Goal: Check status: Check status

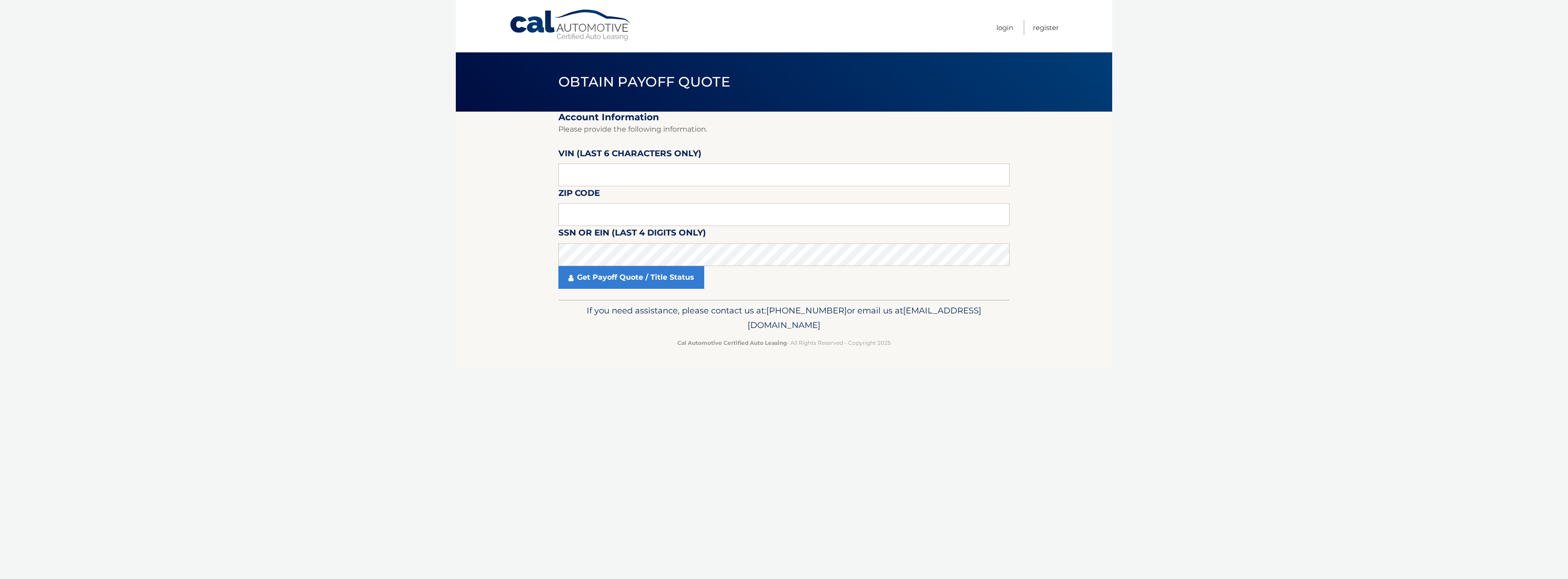
click at [601, 164] on label "VIN (last 6 characters only)" at bounding box center [629, 155] width 143 height 17
click at [602, 169] on input "text" at bounding box center [783, 175] width 451 height 23
paste input "861464"
type input "861464"
click at [595, 215] on input "text" at bounding box center [783, 214] width 451 height 23
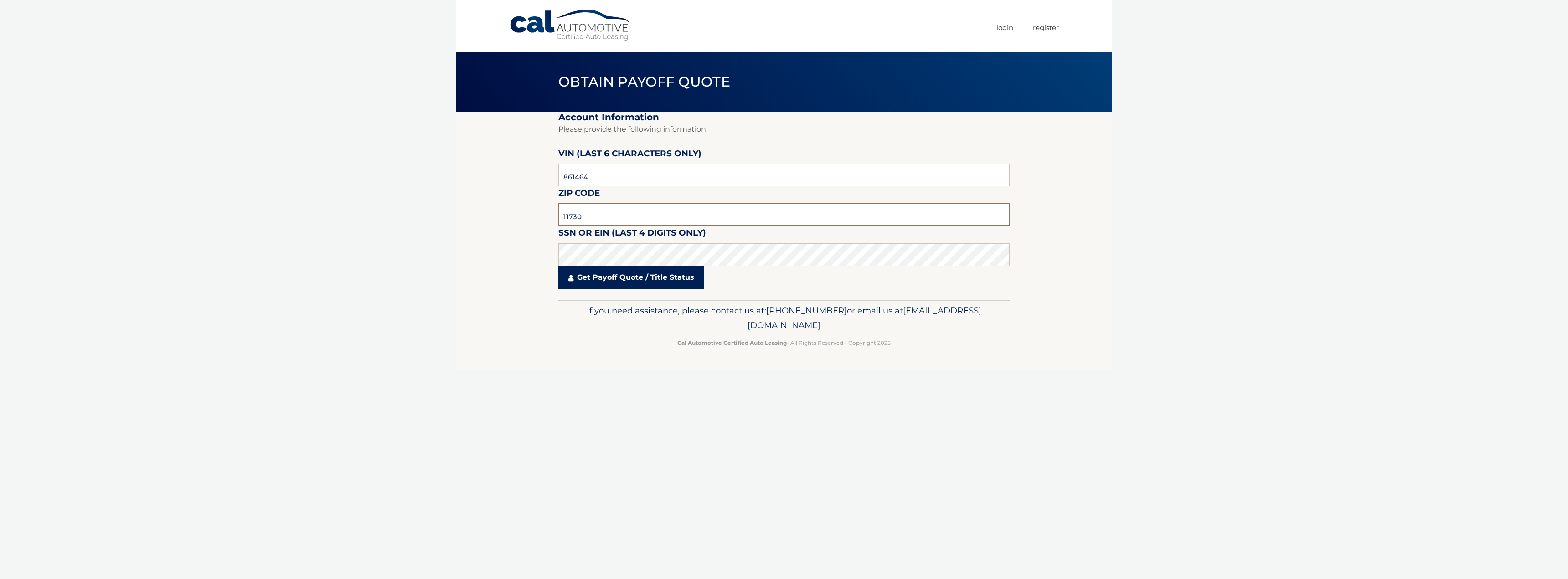
type input "11730"
click at [615, 284] on link "Get Payoff Quote / Title Status" at bounding box center [631, 277] width 146 height 23
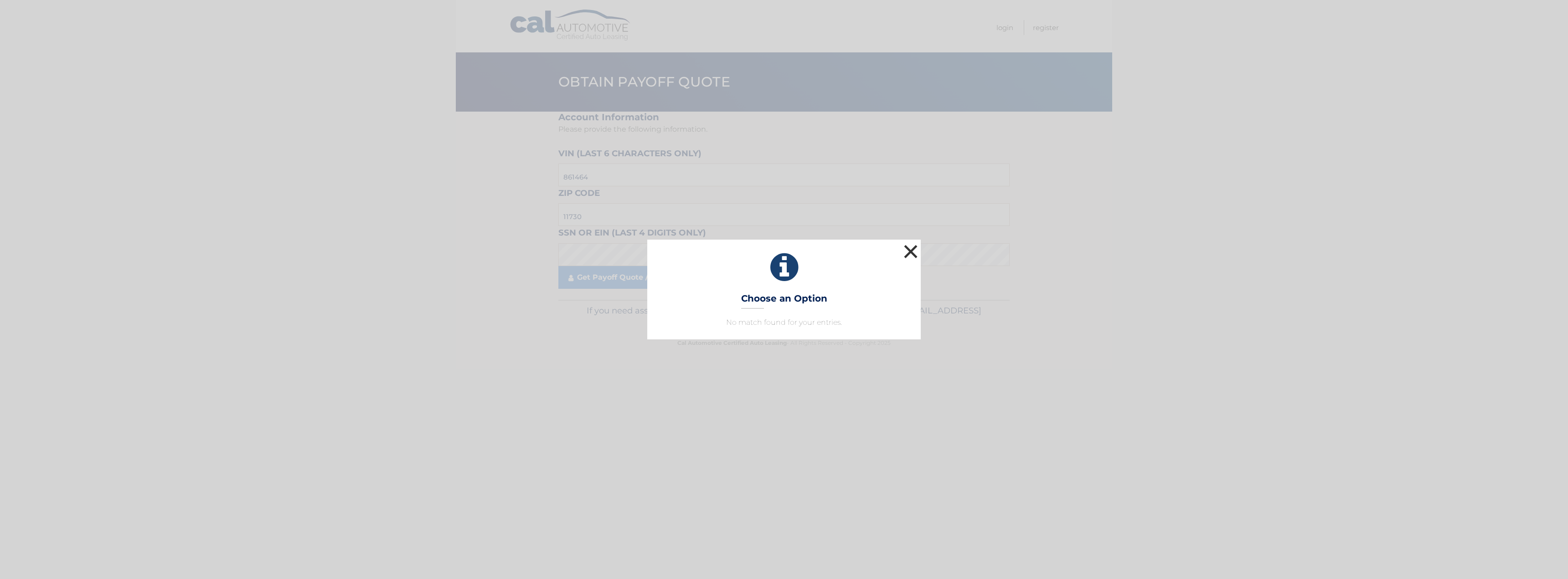
click at [908, 255] on button "×" at bounding box center [911, 251] width 18 height 18
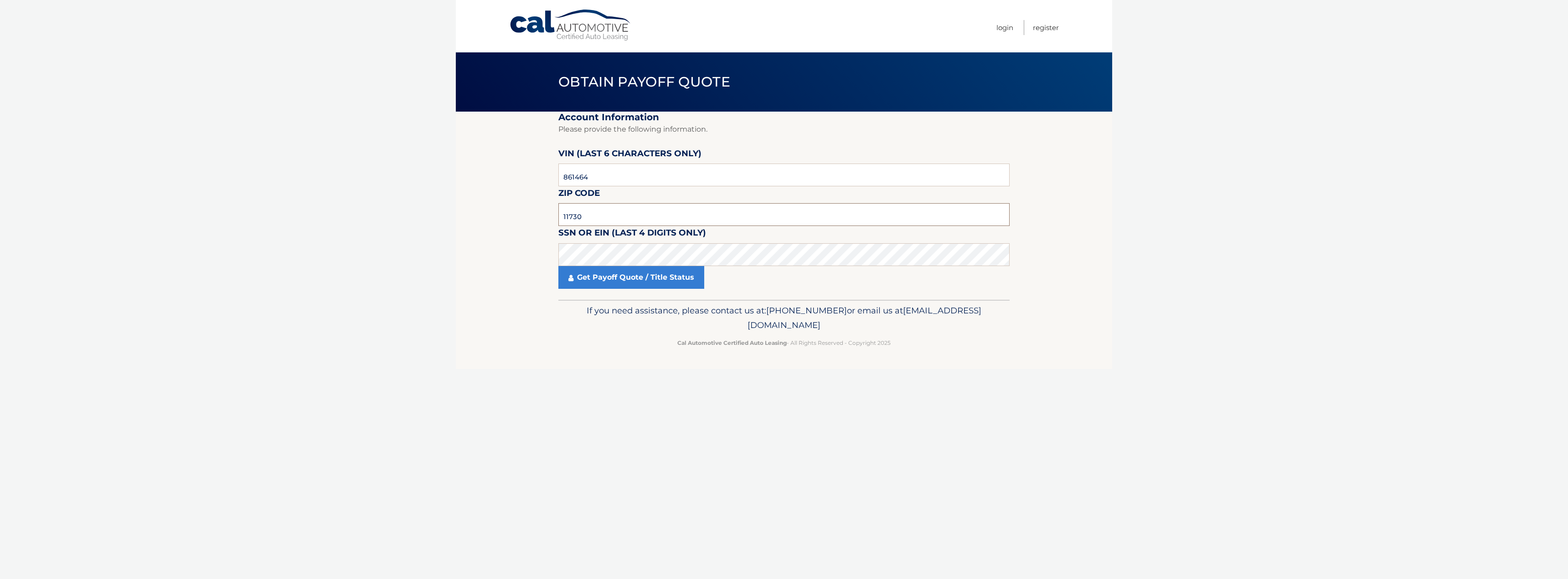
click at [590, 218] on input "11730" at bounding box center [783, 214] width 451 height 23
click at [584, 271] on link "Get Payoff Quote / Title Status" at bounding box center [631, 277] width 146 height 23
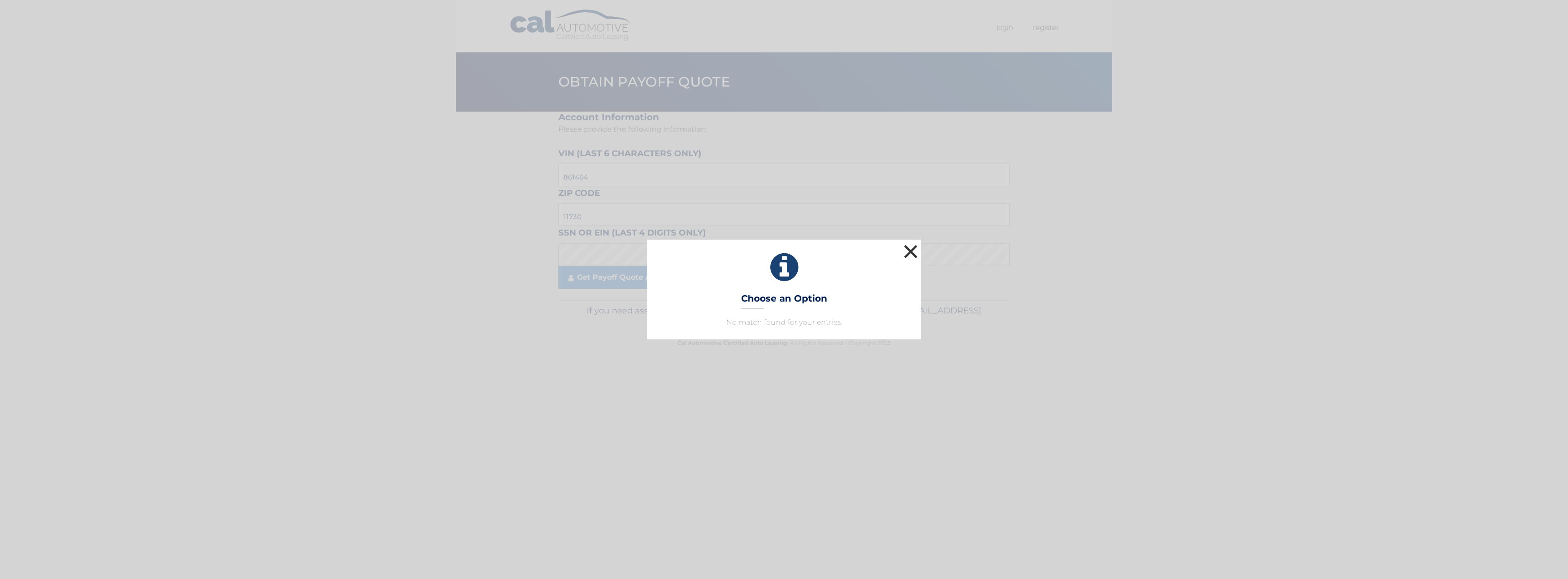
click at [908, 254] on button "×" at bounding box center [911, 251] width 18 height 18
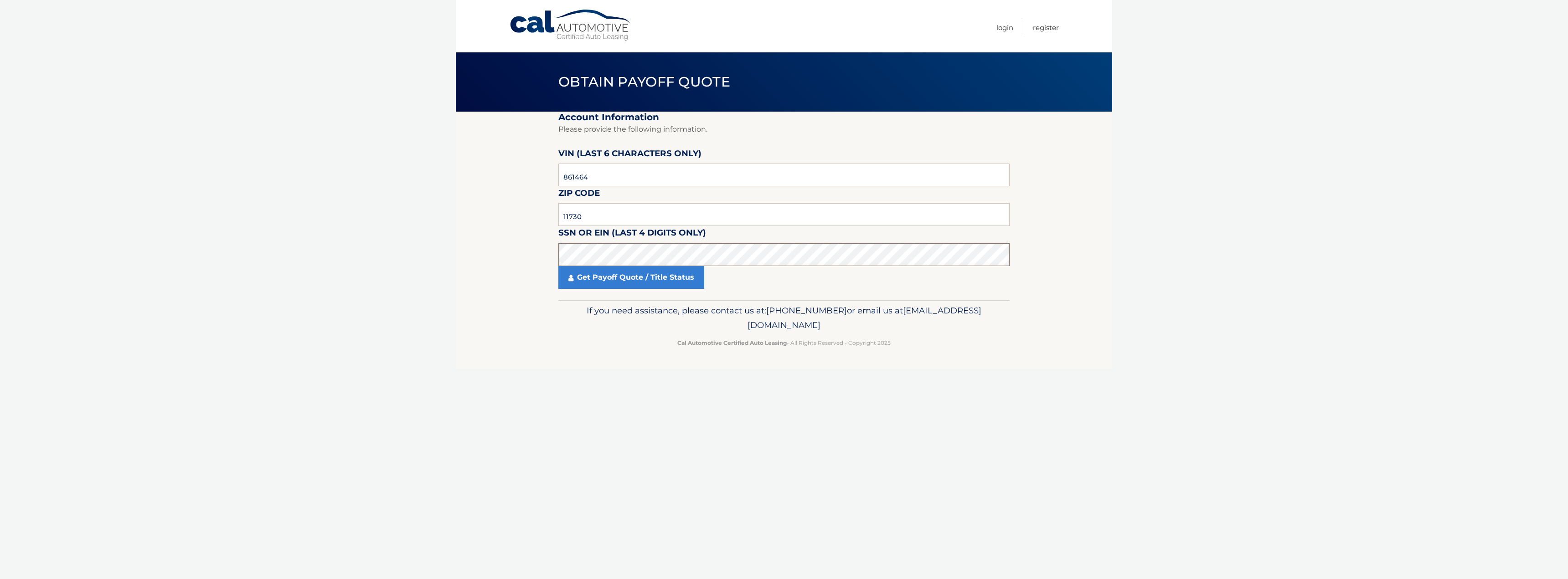
click at [472, 259] on section "Account Information Please provide the following information. VIN (last 6 chara…" at bounding box center [784, 205] width 656 height 188
click at [581, 277] on link "Get Payoff Quote / Title Status" at bounding box center [631, 277] width 146 height 23
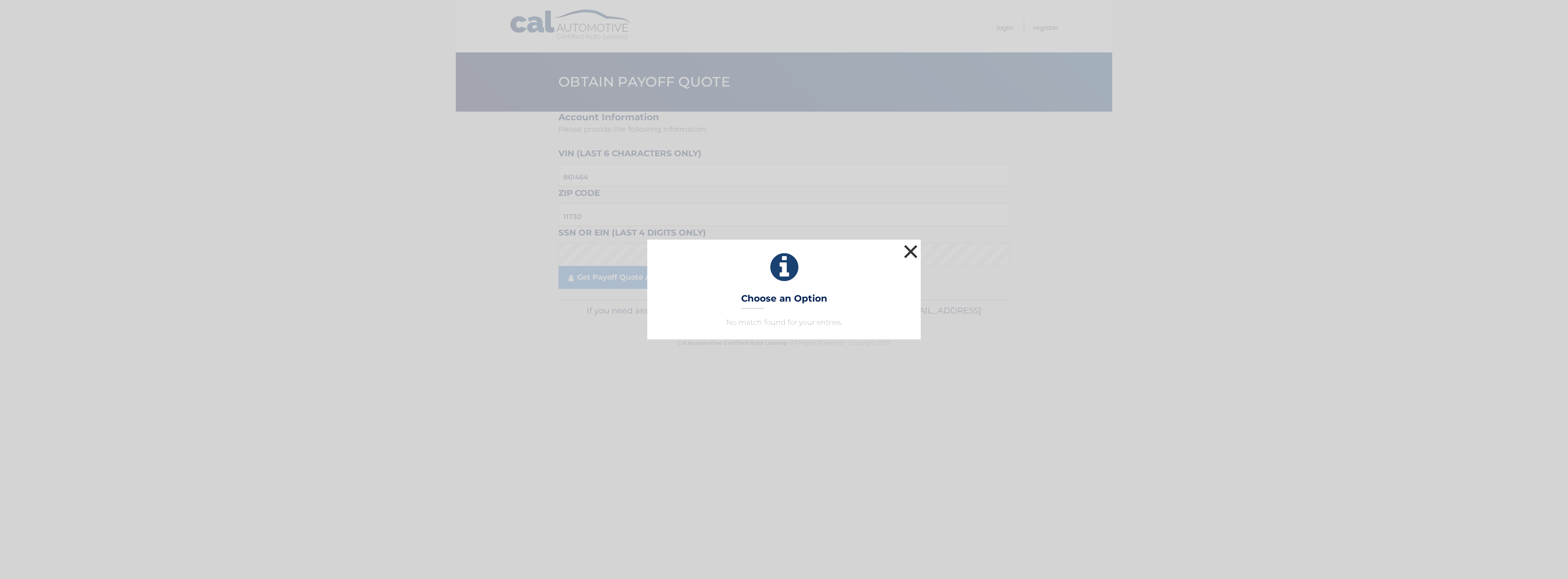
click at [911, 249] on button "×" at bounding box center [911, 251] width 18 height 18
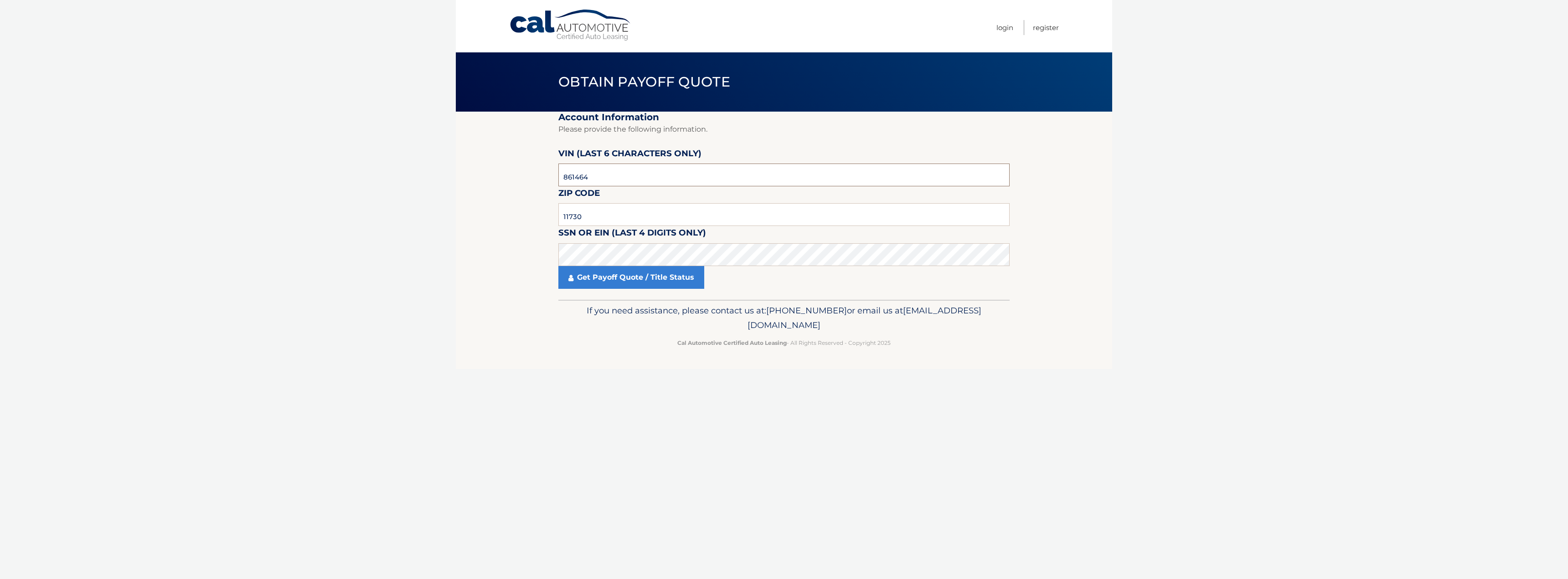
click at [625, 181] on input "861464" at bounding box center [783, 175] width 451 height 23
paste input "614641"
type input "614641"
click at [621, 284] on link "Get Payoff Quote / Title Status" at bounding box center [631, 277] width 146 height 23
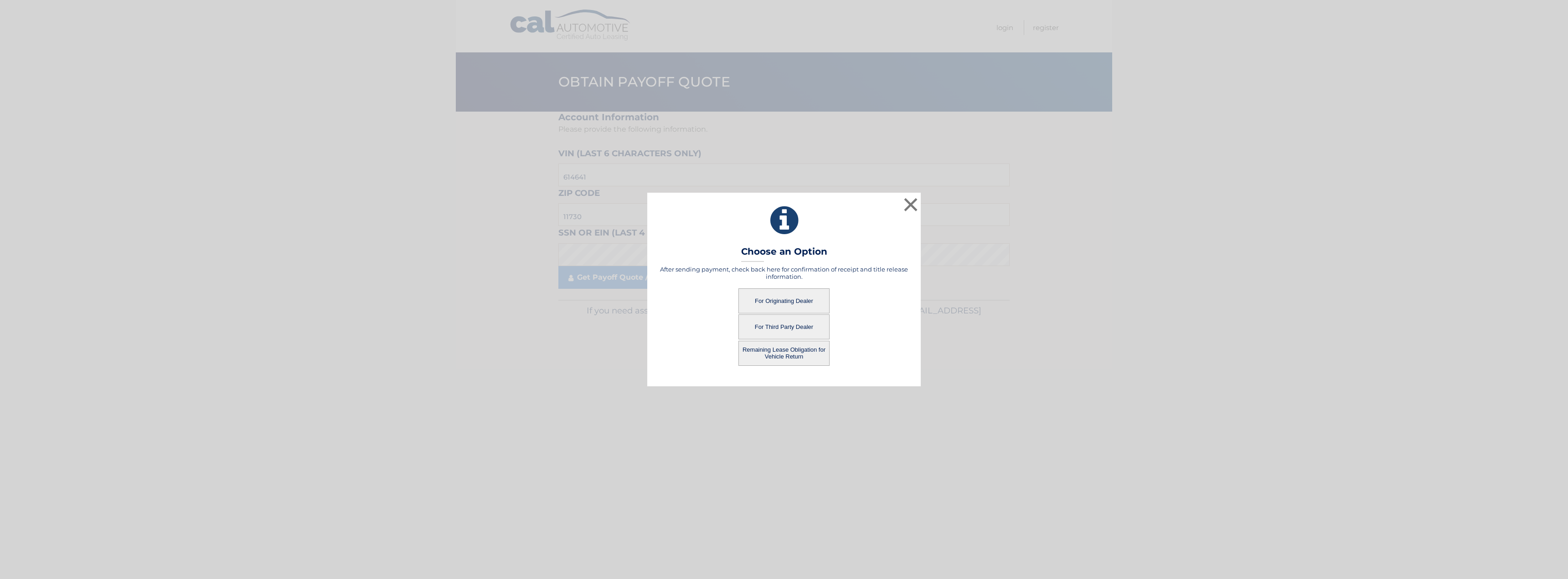
click at [774, 305] on button "For Originating Dealer" at bounding box center [784, 300] width 91 height 25
click at [777, 302] on button "For Originating Dealer" at bounding box center [784, 300] width 91 height 25
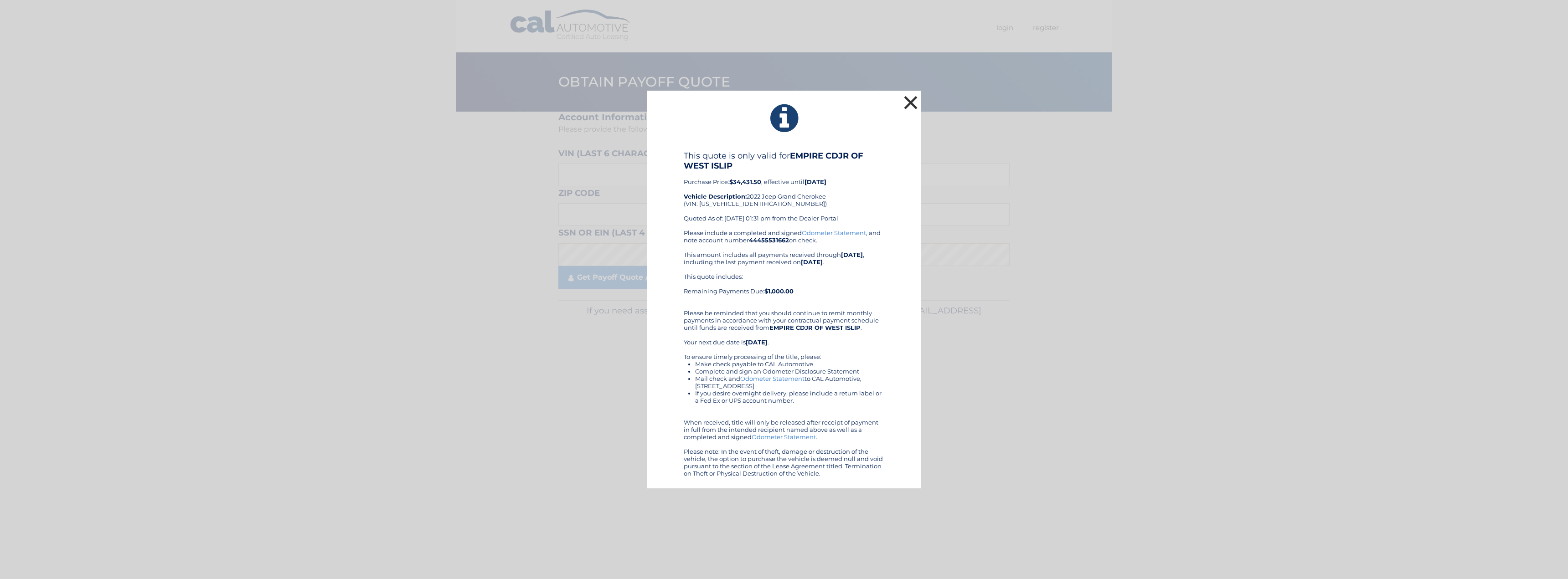
click at [911, 99] on button "×" at bounding box center [911, 103] width 18 height 18
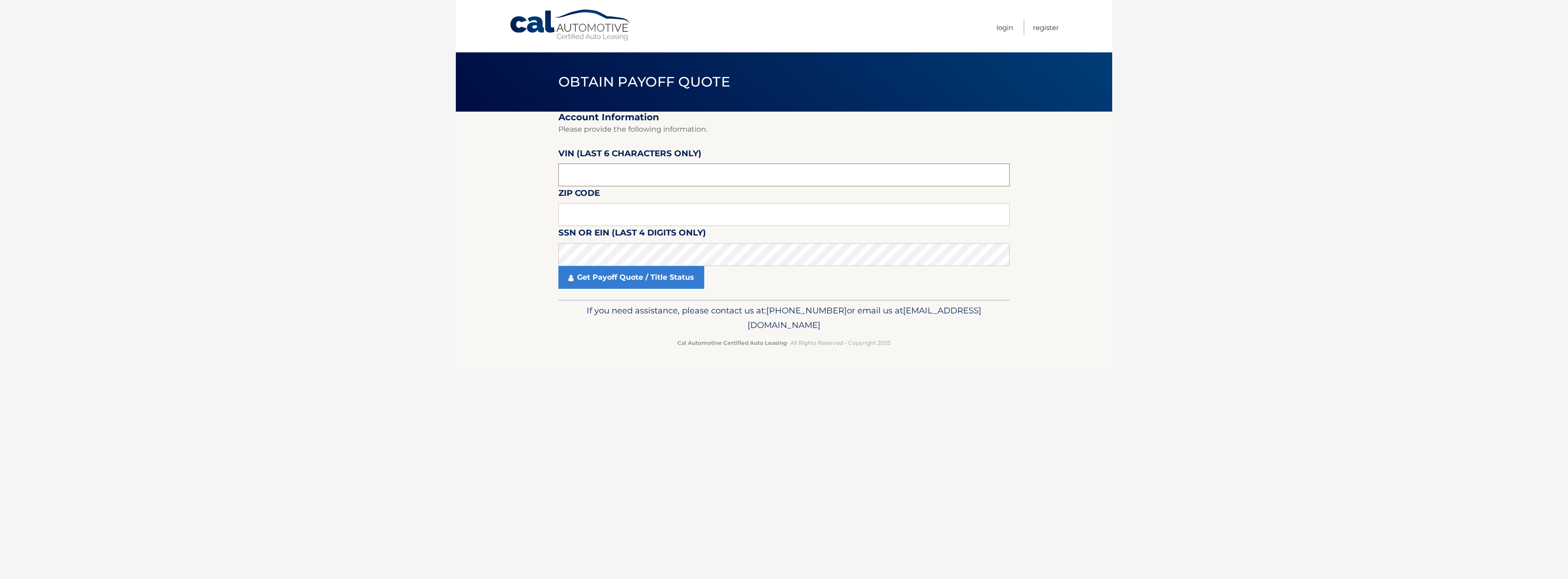
click at [587, 178] on input "text" at bounding box center [783, 175] width 451 height 23
paste input "614641"
type input "614641"
click at [584, 206] on input "text" at bounding box center [783, 214] width 451 height 23
type input "11730"
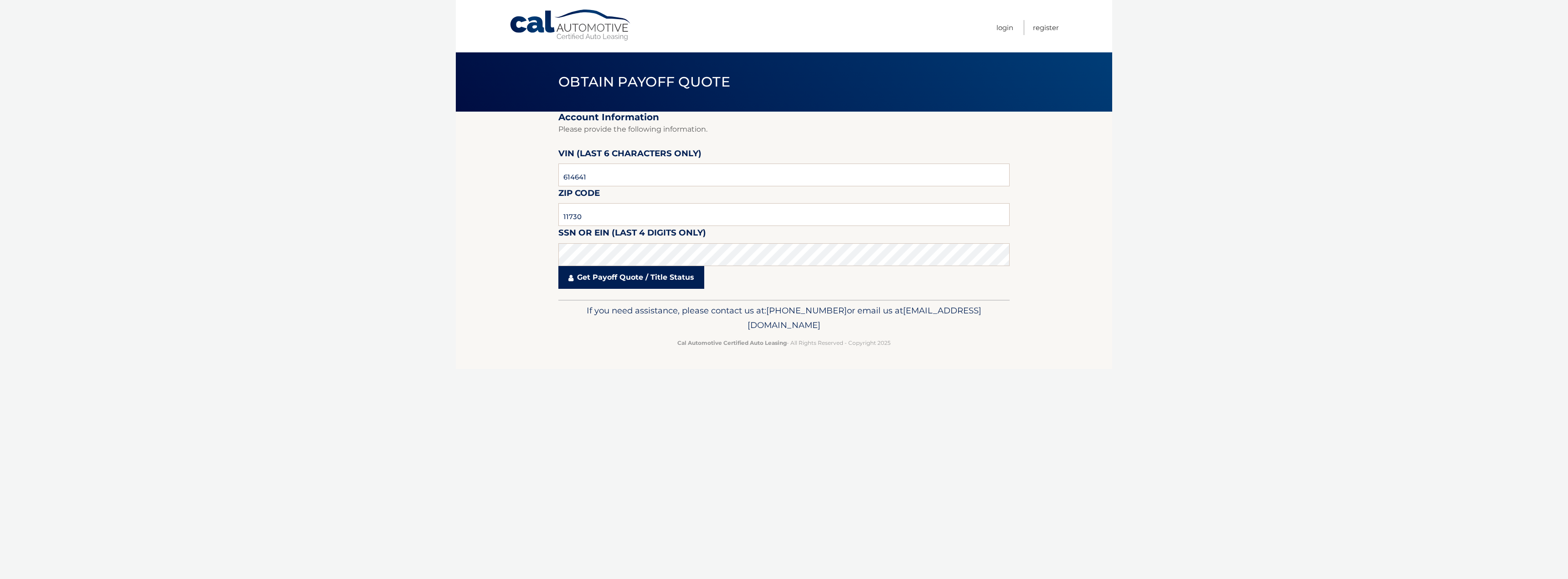
click at [601, 271] on link "Get Payoff Quote / Title Status" at bounding box center [631, 277] width 146 height 23
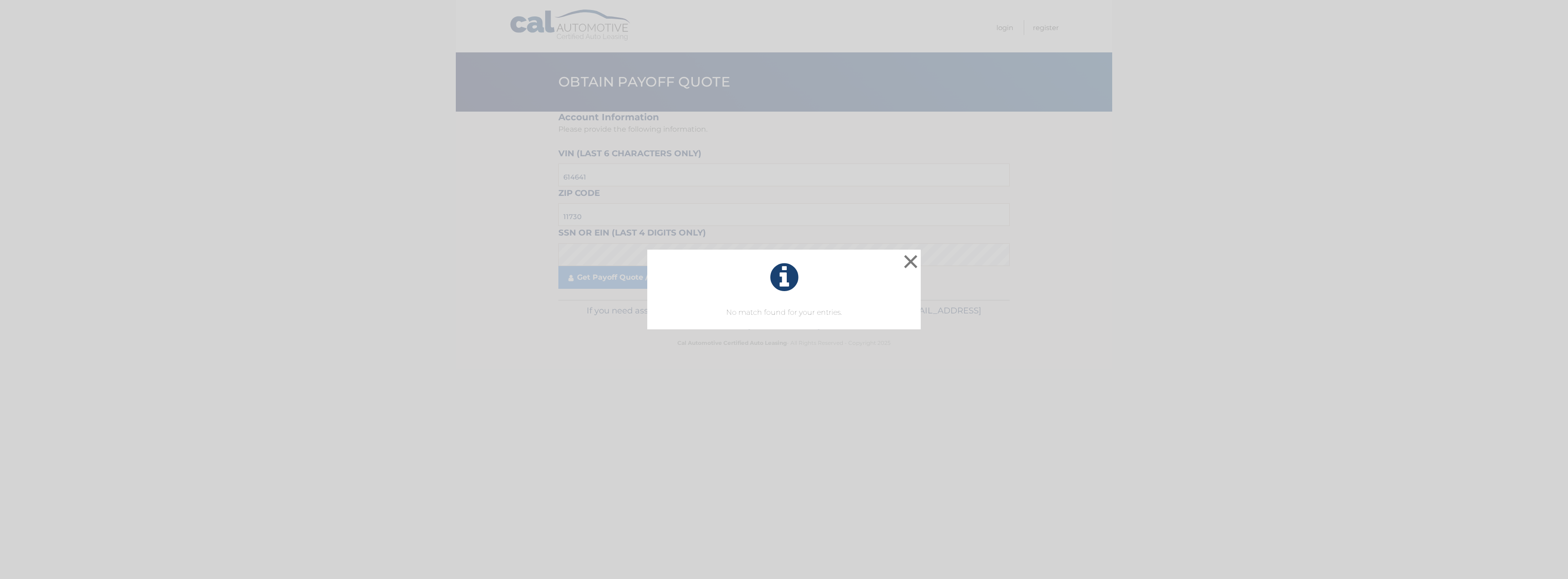
click at [601, 251] on div "× No match found for your entries. This is what you see on secong view" at bounding box center [784, 290] width 1561 height 80
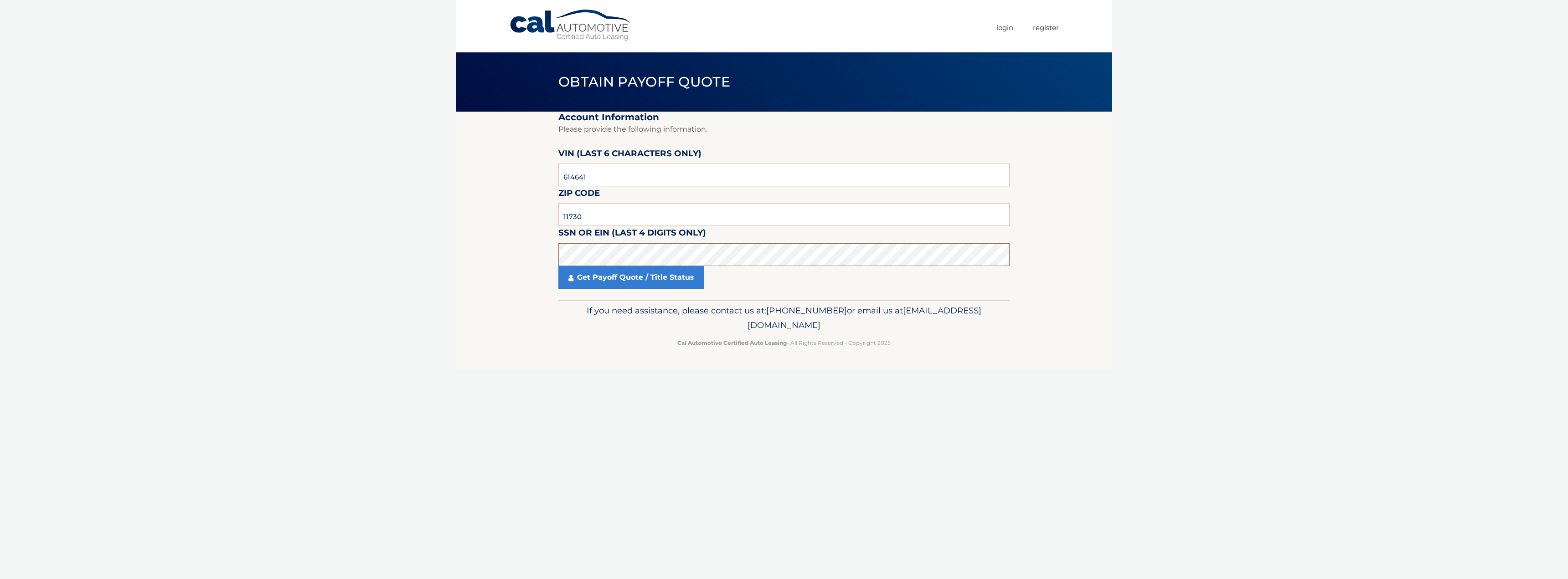
click at [253, 219] on body "Cal Automotive Menu Login Register Obtain Payoff Quote" at bounding box center [784, 290] width 1568 height 579
click at [580, 279] on link "Get Payoff Quote / Title Status" at bounding box center [631, 277] width 146 height 23
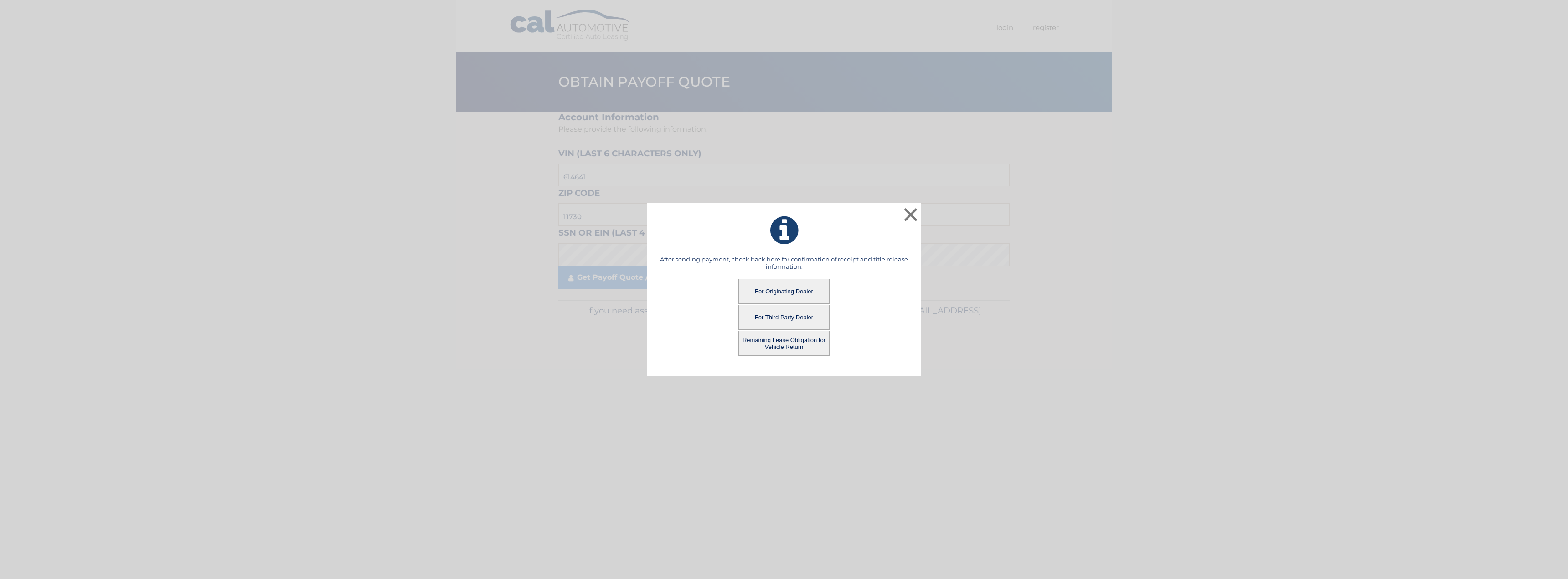
click at [755, 343] on button "Remaining Lease Obligation for Vehicle Return" at bounding box center [784, 343] width 91 height 25
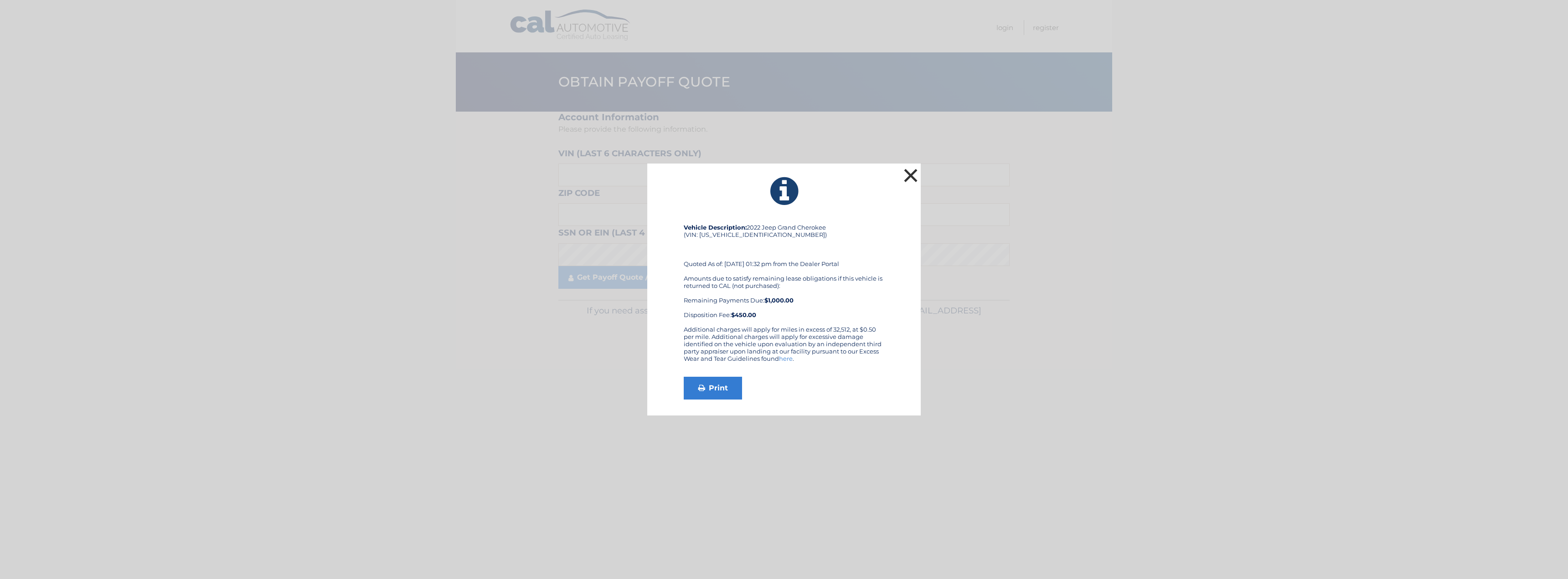
click at [905, 175] on button "×" at bounding box center [911, 175] width 18 height 18
